Goal: Information Seeking & Learning: Learn about a topic

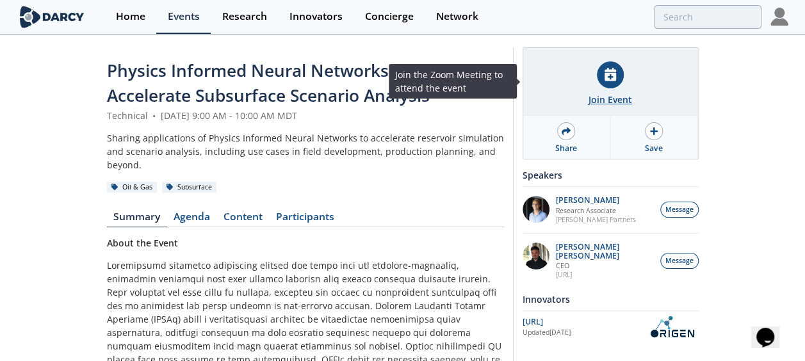
click at [599, 97] on div "Join Event" at bounding box center [610, 99] width 44 height 13
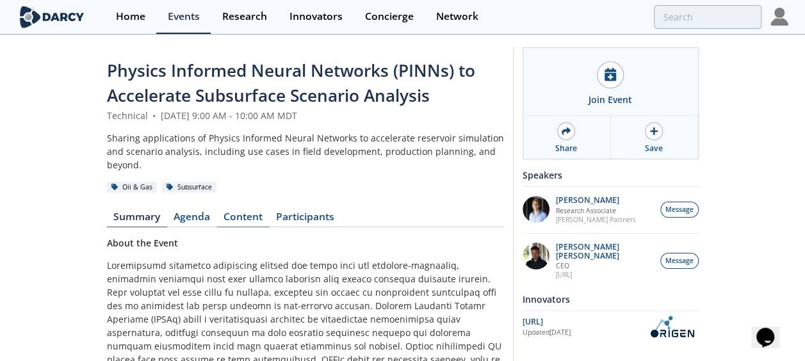
click at [254, 221] on link "Content" at bounding box center [243, 219] width 53 height 15
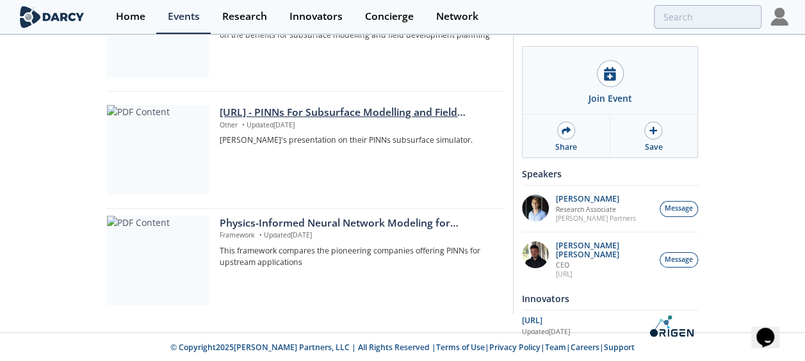
scroll to position [63, 0]
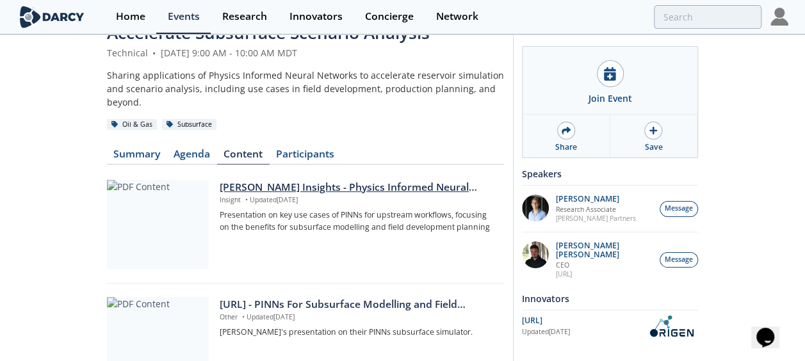
click at [181, 209] on div at bounding box center [158, 225] width 102 height 90
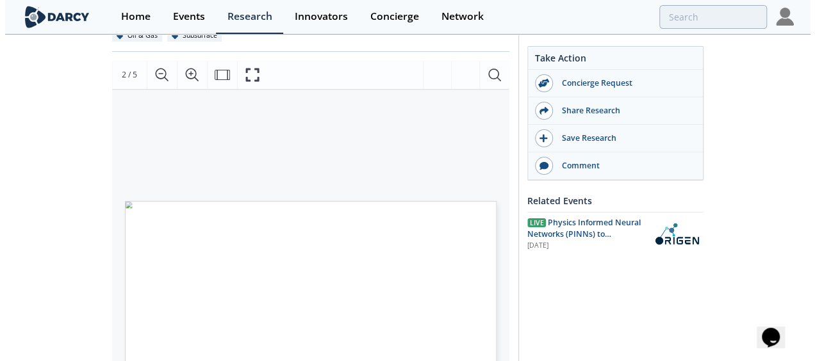
scroll to position [187, 0]
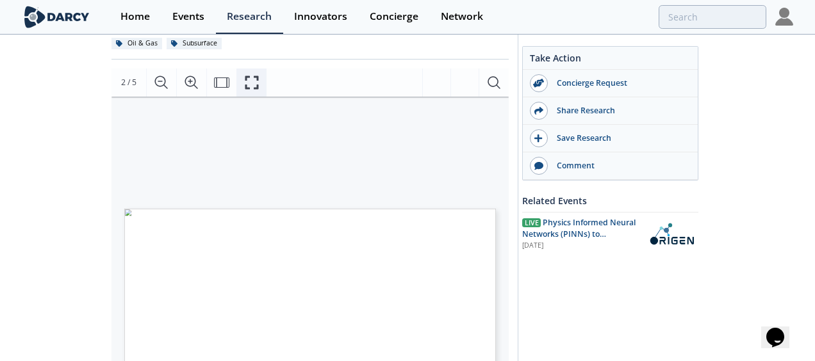
click at [252, 81] on icon "Fullscreen" at bounding box center [251, 82] width 15 height 15
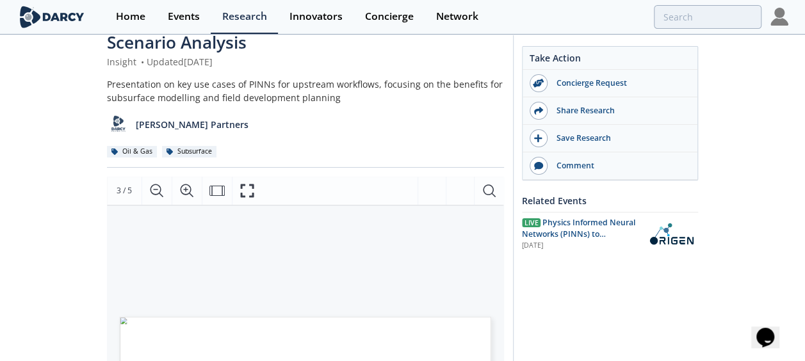
scroll to position [0, 0]
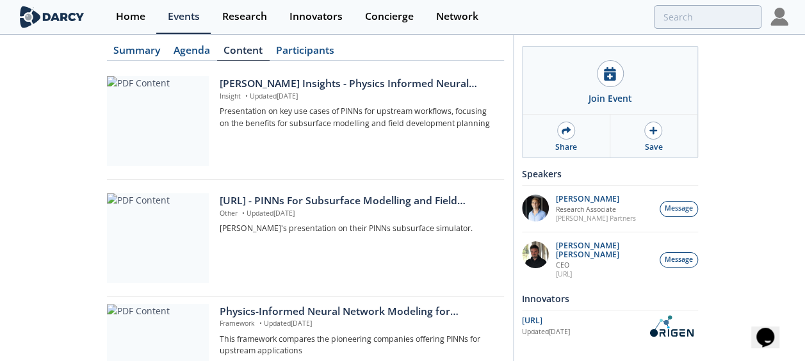
scroll to position [192, 0]
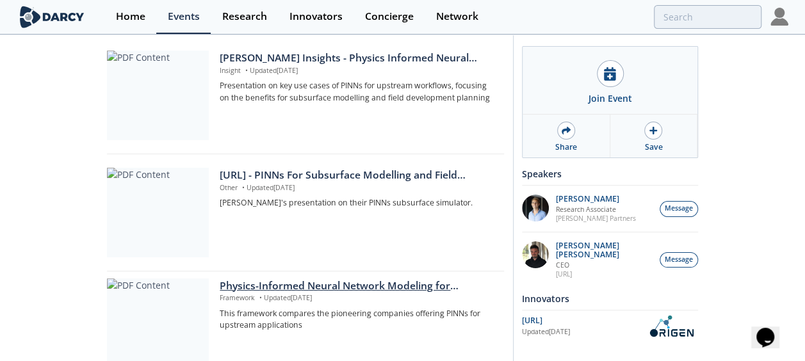
click at [193, 292] on div at bounding box center [158, 324] width 102 height 90
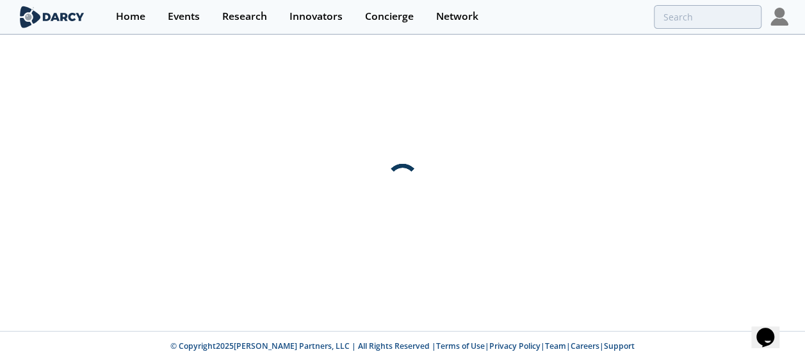
scroll to position [0, 0]
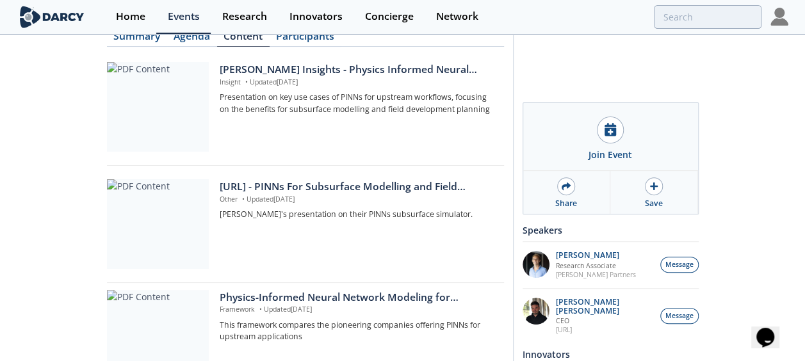
scroll to position [255, 0]
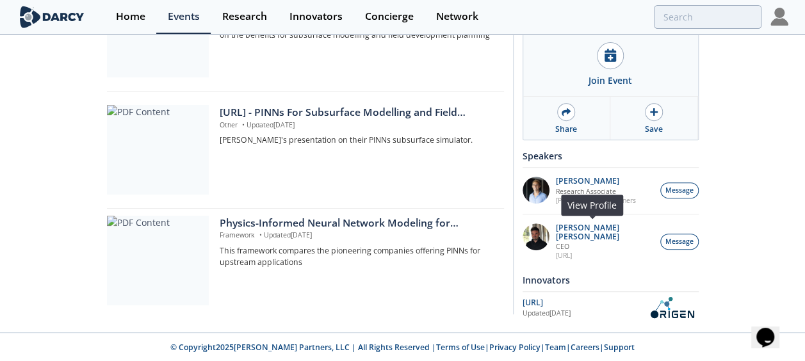
drag, startPoint x: 656, startPoint y: 227, endPoint x: 612, endPoint y: 233, distance: 44.0
click at [612, 233] on div "Ruben Rodriguez Torrado CEO OriGen.AI" at bounding box center [604, 241] width 111 height 37
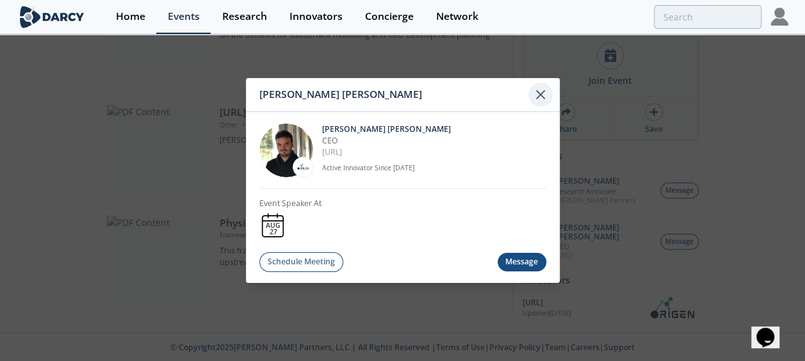
click at [543, 93] on icon at bounding box center [540, 94] width 15 height 15
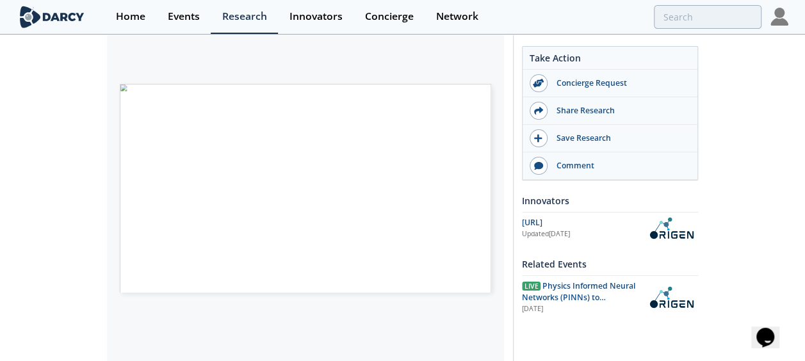
scroll to position [275, 0]
